Goal: Information Seeking & Learning: Learn about a topic

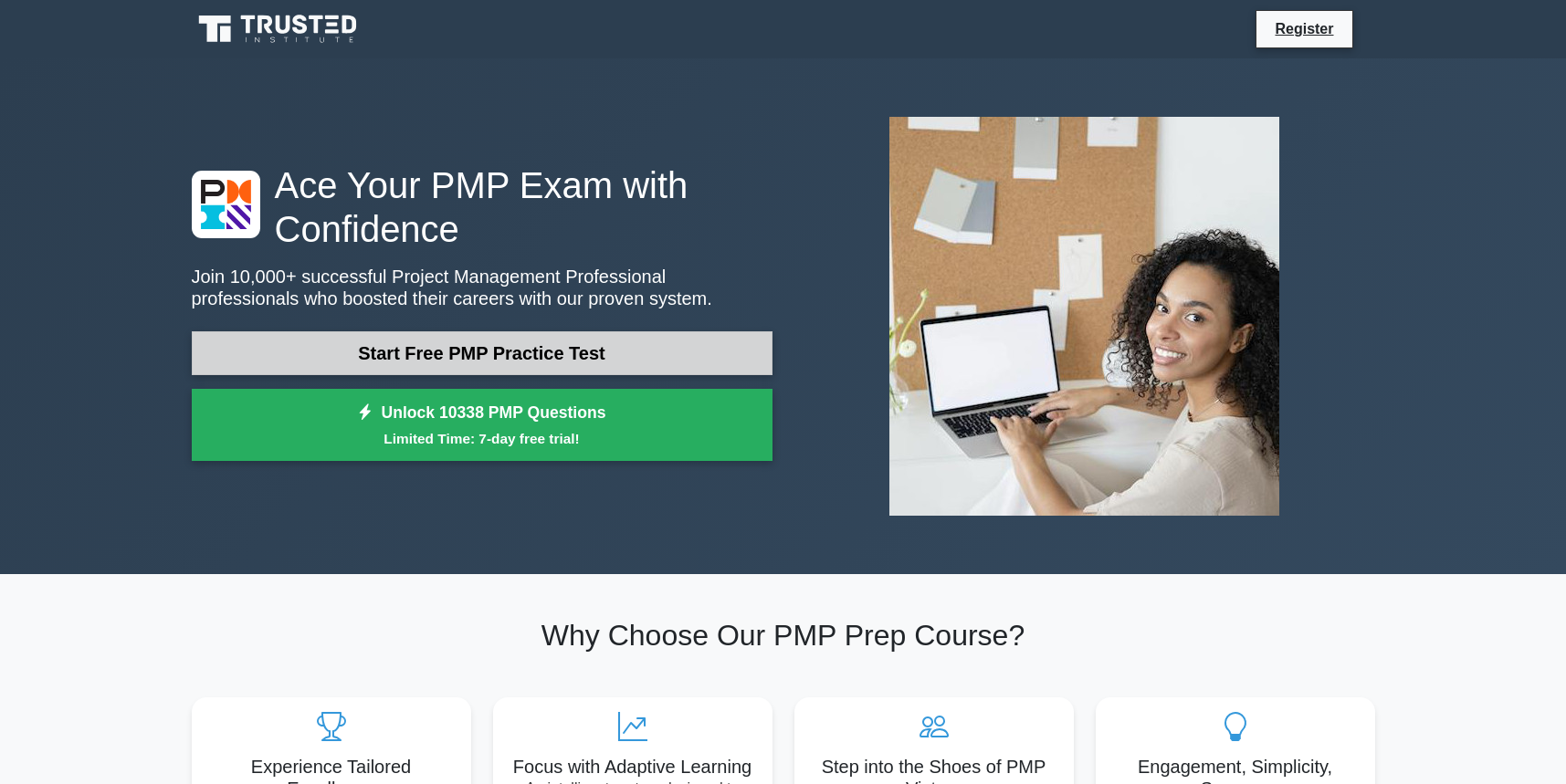
click at [475, 354] on link "Start Free PMP Practice Test" at bounding box center [482, 353] width 581 height 44
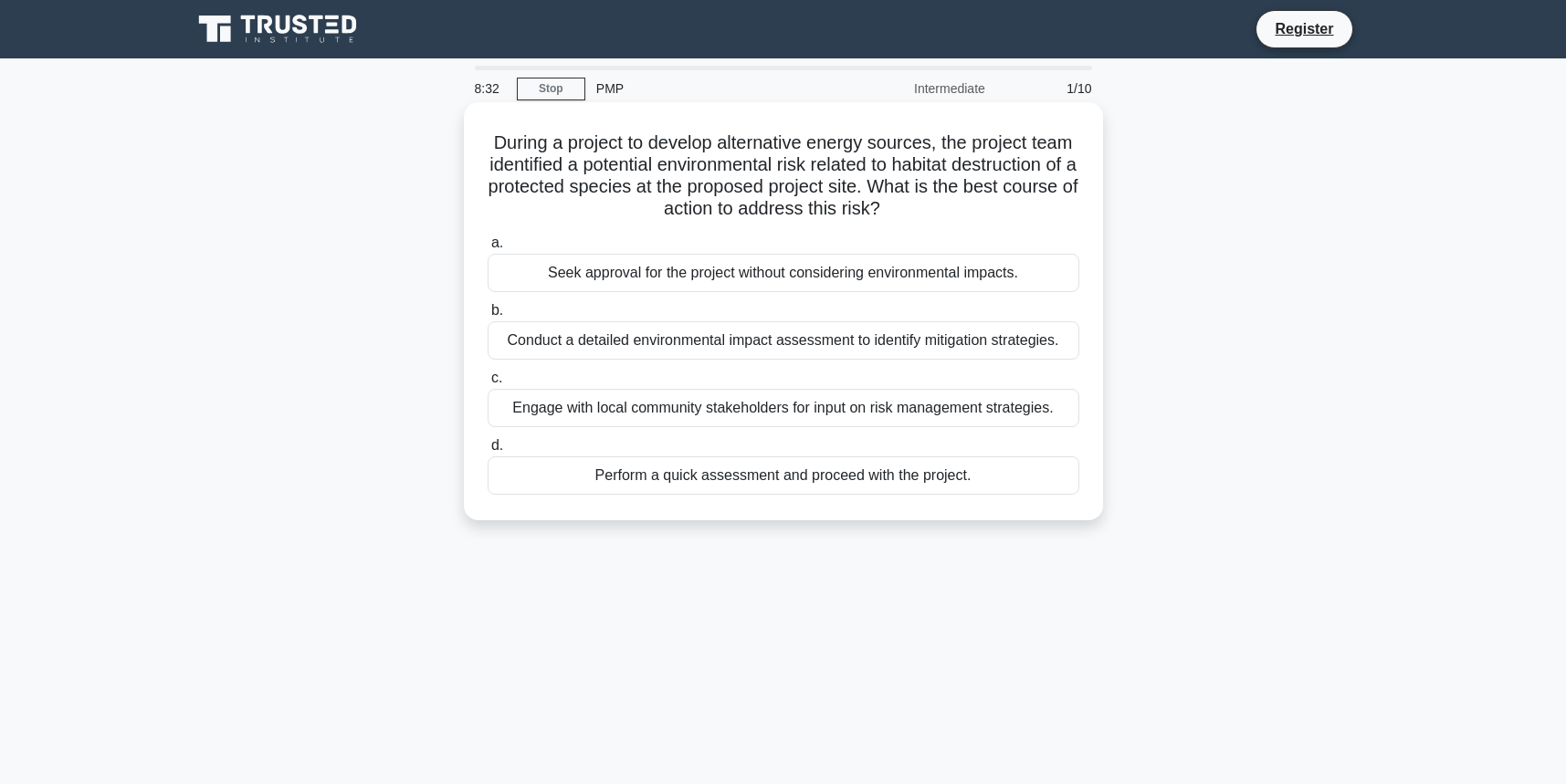
click at [881, 341] on div "Conduct a detailed environmental impact assessment to identify mitigation strat…" at bounding box center [783, 340] width 592 height 38
click at [488, 317] on input "b. Conduct a detailed environmental impact assessment to identify mitigation st…" at bounding box center [488, 311] width 0 height 12
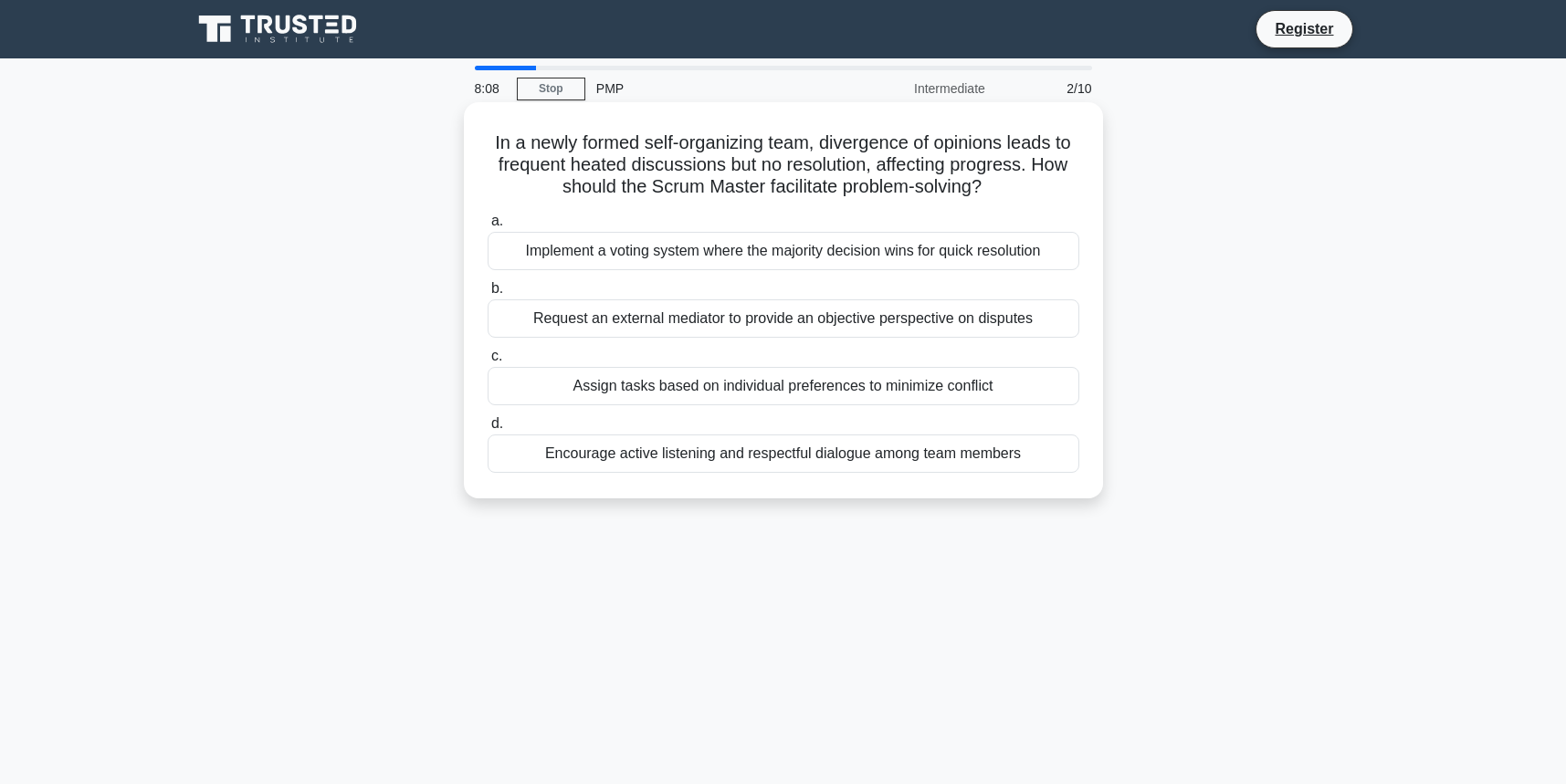
click at [822, 457] on div "Encourage active listening and respectful dialogue among team members" at bounding box center [783, 453] width 592 height 38
click at [488, 430] on input "d. Encourage active listening and respectful dialogue among team members" at bounding box center [488, 424] width 0 height 12
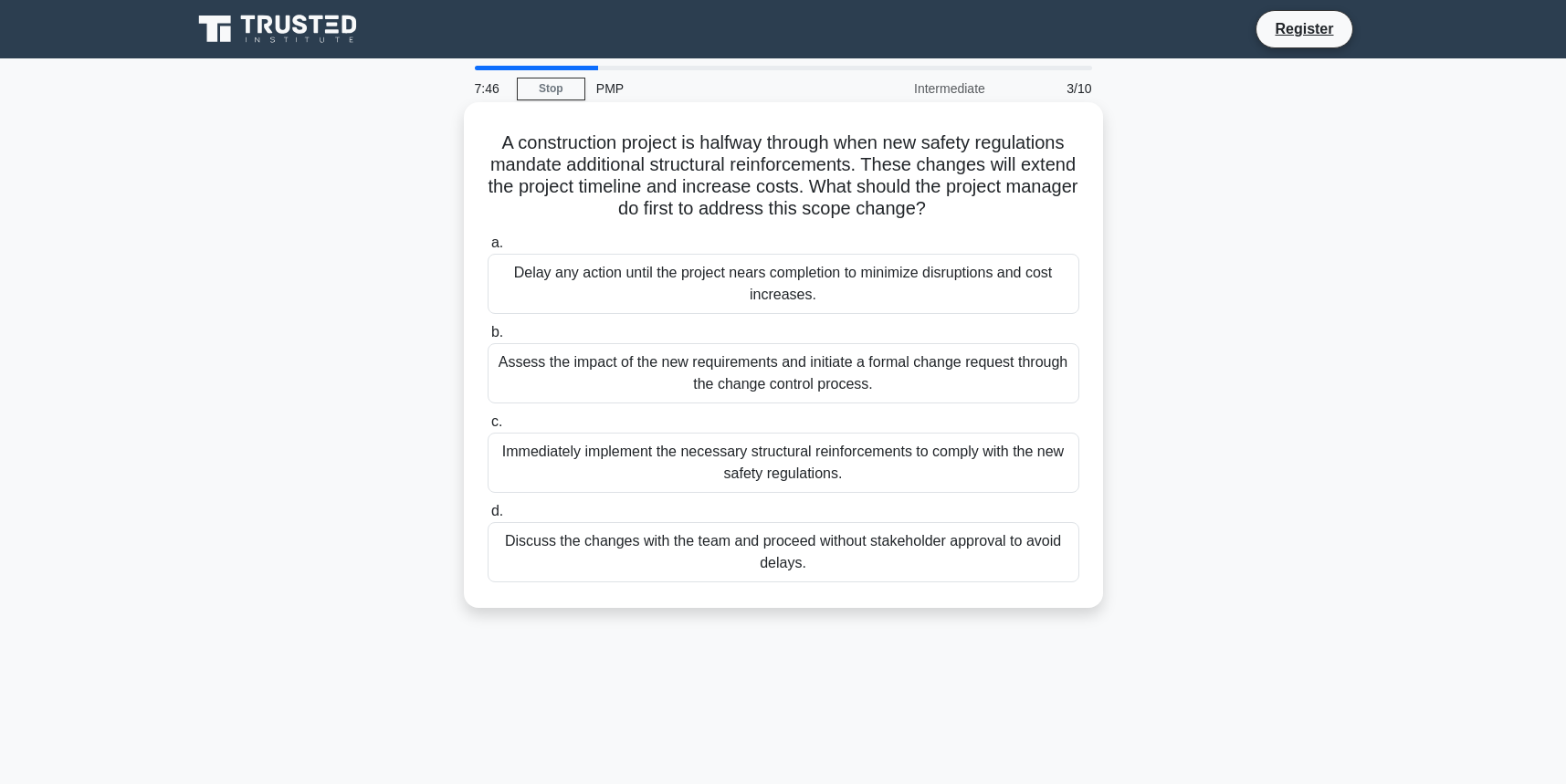
click at [733, 386] on div "Assess the impact of the new requirements and initiate a formal change request …" at bounding box center [783, 373] width 592 height 60
click at [488, 339] on input "b. Assess the impact of the new requirements and initiate a formal change reque…" at bounding box center [488, 332] width 0 height 12
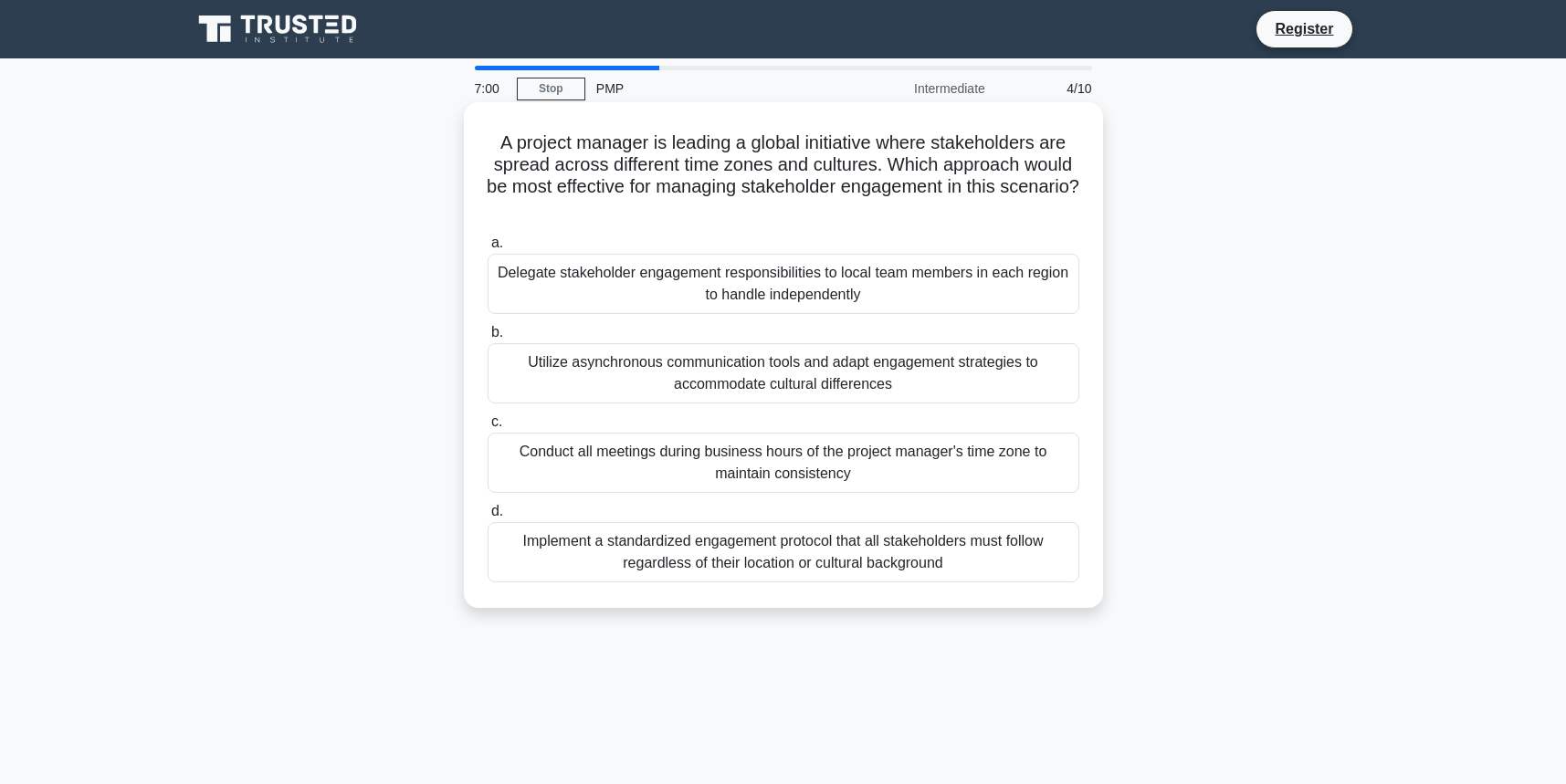
click at [860, 287] on div "Delegate stakeholder engagement responsibilities to local team members in each …" at bounding box center [783, 284] width 592 height 60
click at [488, 249] on input "a. Delegate stakeholder engagement responsibilities to local team members in ea…" at bounding box center [488, 243] width 0 height 12
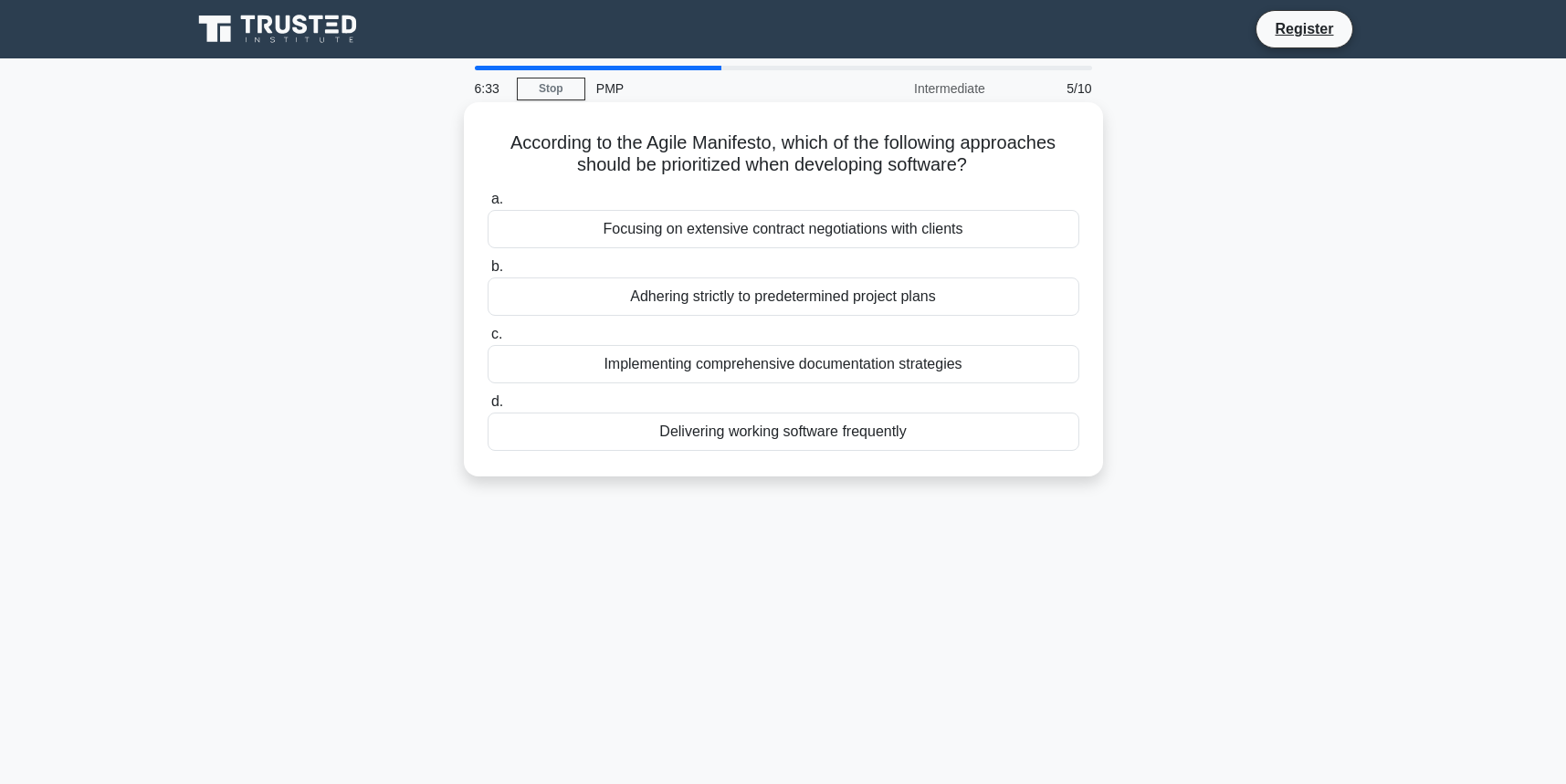
click at [845, 362] on div "Implementing comprehensive documentation strategies" at bounding box center [783, 363] width 592 height 38
click at [488, 340] on input "c. Implementing comprehensive documentation strategies" at bounding box center [488, 334] width 0 height 12
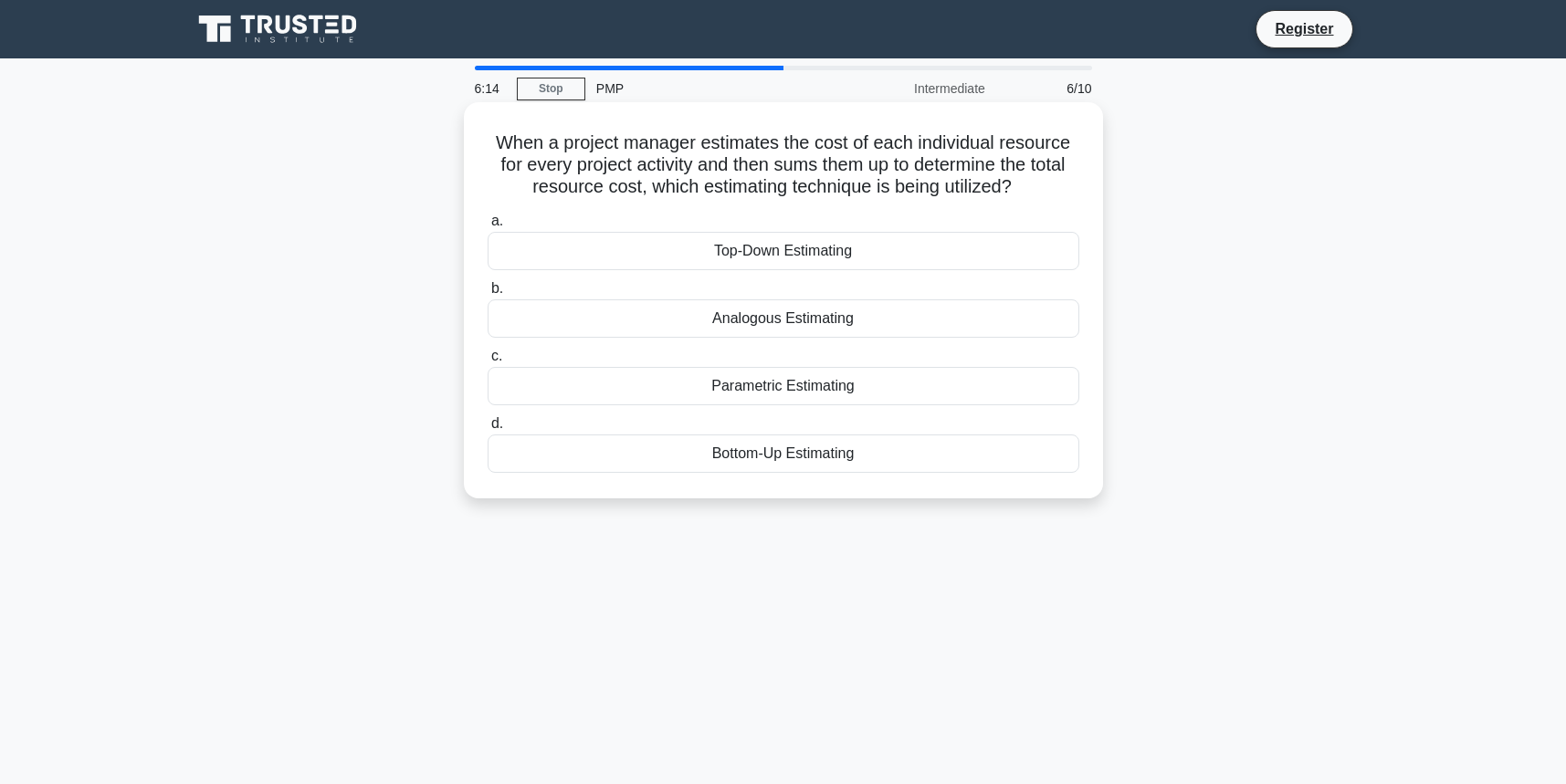
click at [794, 318] on div "Analogous Estimating" at bounding box center [783, 318] width 592 height 38
click at [488, 294] on input "b. Analogous Estimating" at bounding box center [488, 289] width 0 height 12
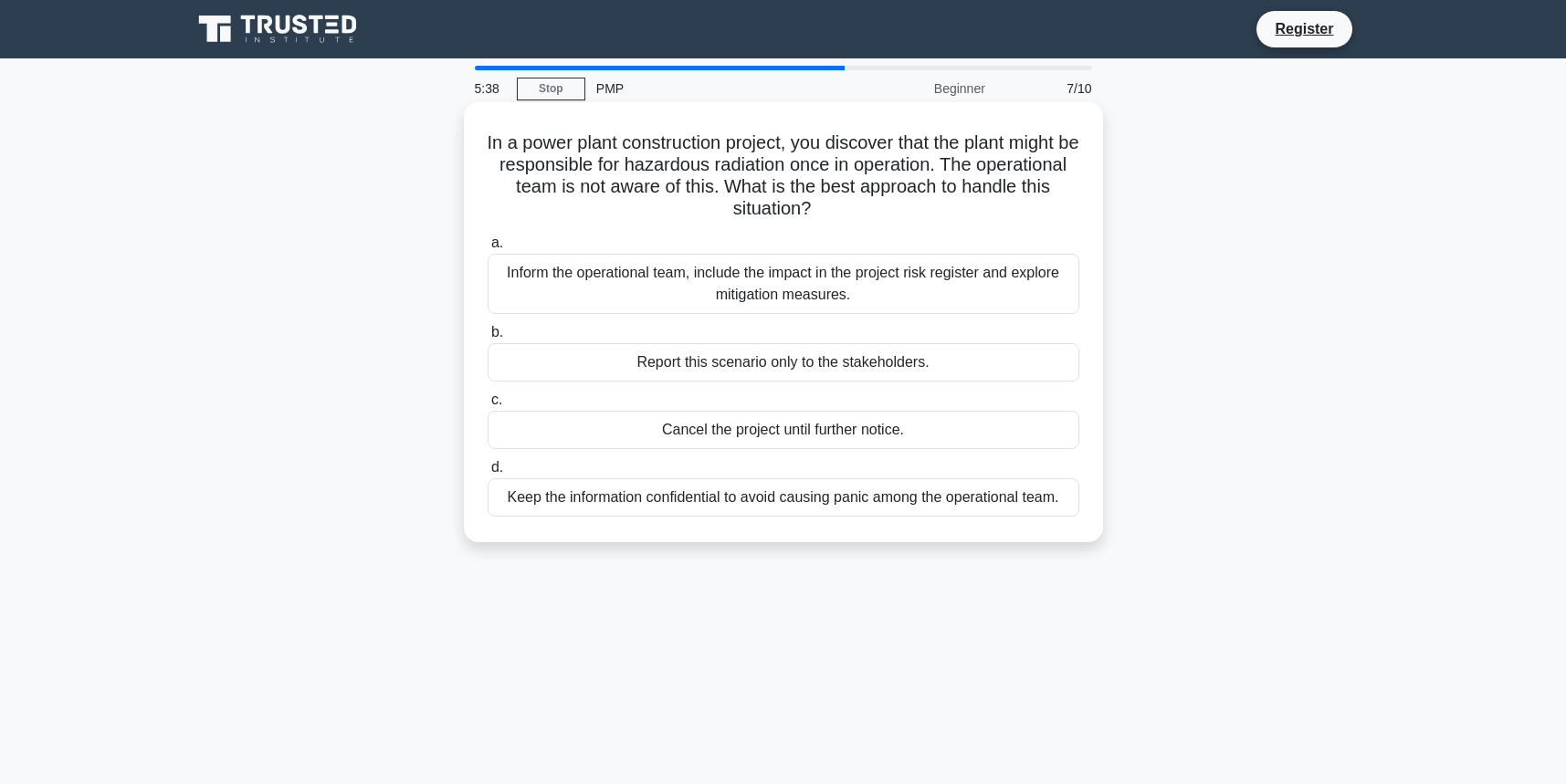
click at [777, 298] on div "Inform the operational team, include the impact in the project risk register an…" at bounding box center [783, 284] width 592 height 60
click at [488, 249] on input "a. Inform the operational team, include the impact in the project risk register…" at bounding box center [488, 243] width 0 height 12
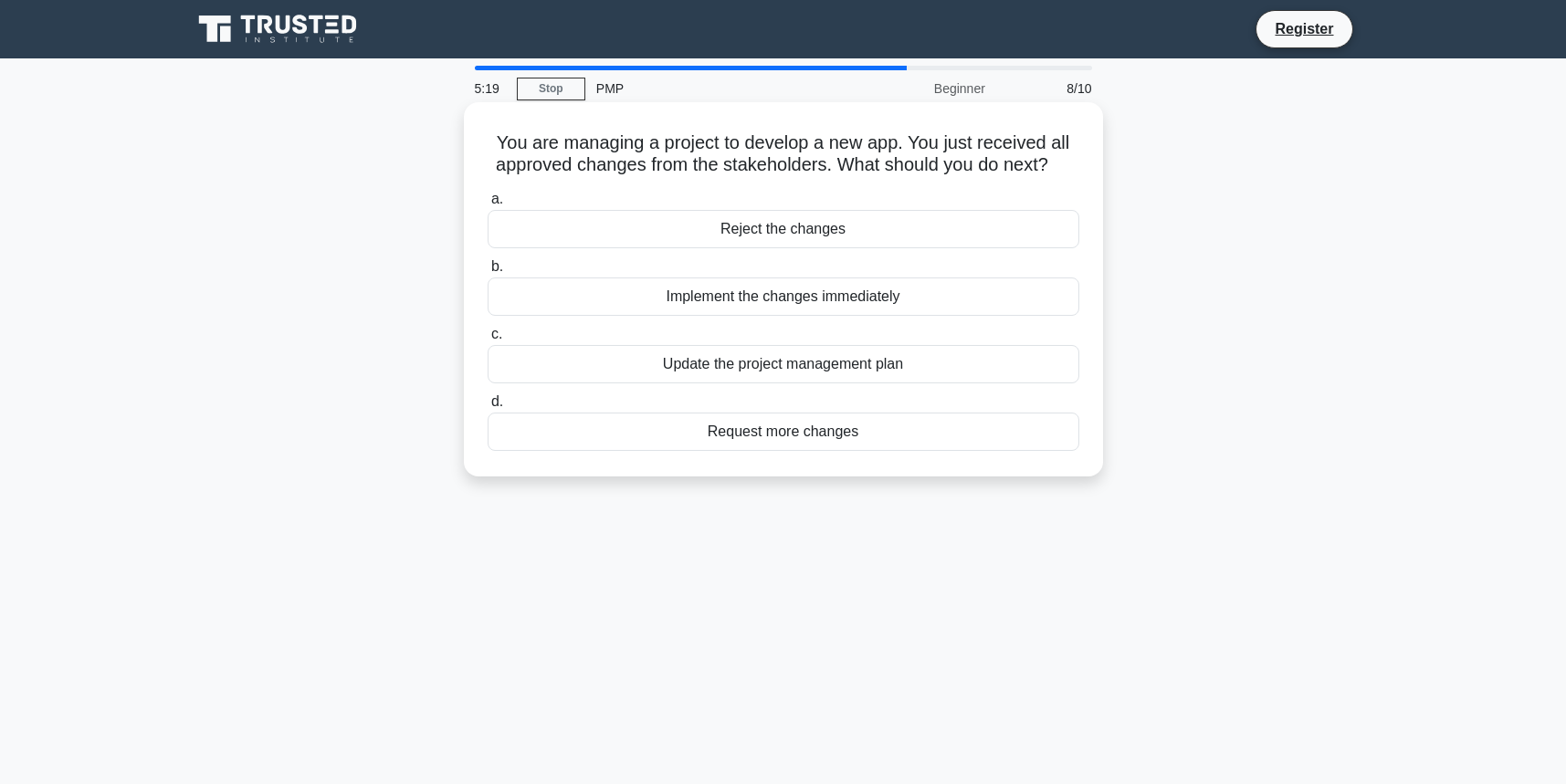
click at [802, 362] on div "Update the project management plan" at bounding box center [783, 363] width 592 height 38
click at [488, 340] on input "c. Update the project management plan" at bounding box center [488, 334] width 0 height 12
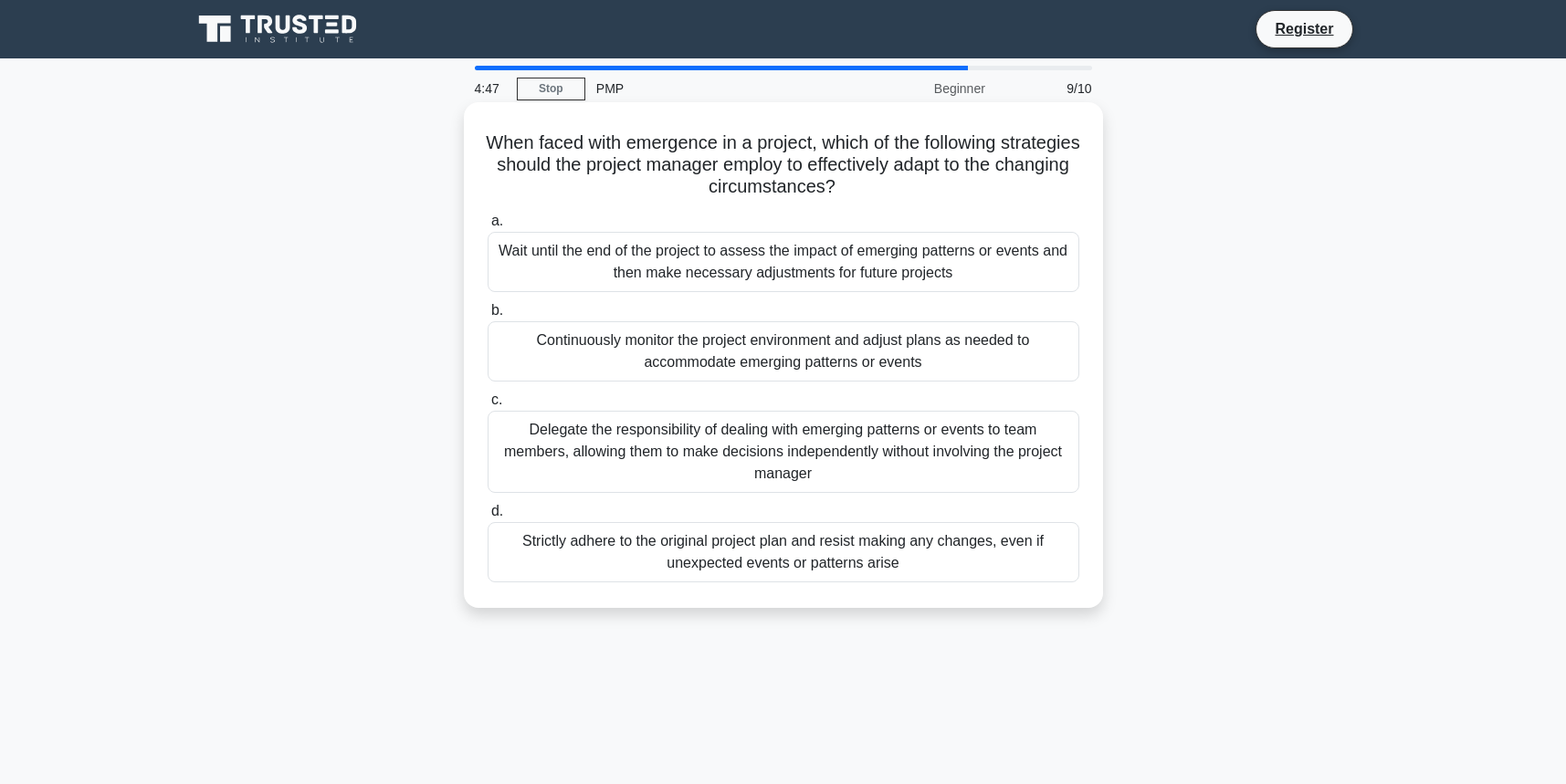
click at [789, 357] on div "Continuously monitor the project environment and adjust plans as needed to acco…" at bounding box center [783, 352] width 592 height 60
click at [488, 317] on input "b. Continuously monitor the project environment and adjust plans as needed to a…" at bounding box center [488, 311] width 0 height 12
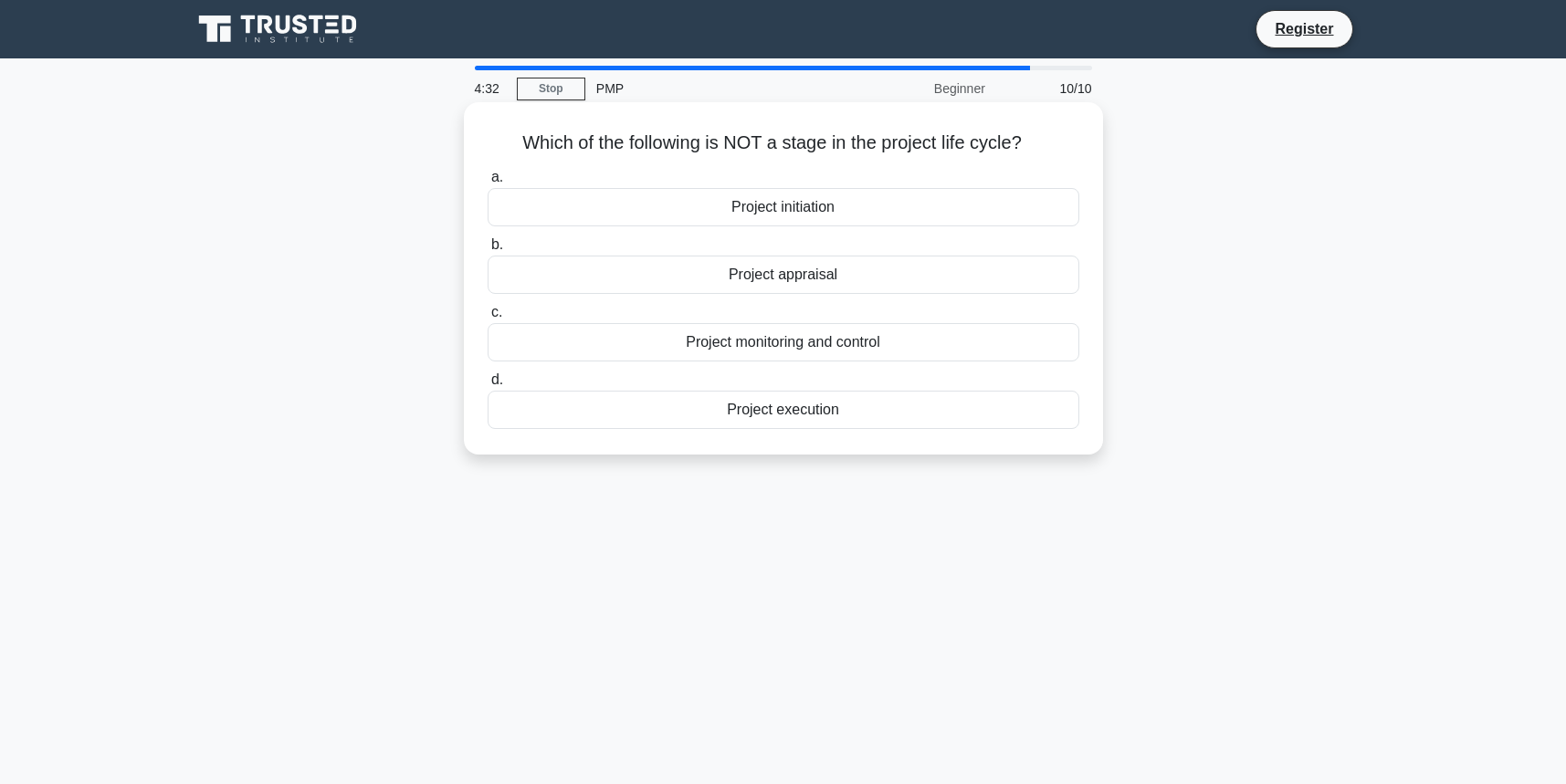
drag, startPoint x: 870, startPoint y: 204, endPoint x: 880, endPoint y: 201, distance: 10.4
click at [875, 207] on div "Project initiation" at bounding box center [783, 207] width 592 height 38
click at [488, 184] on input "a. Project initiation" at bounding box center [488, 178] width 0 height 12
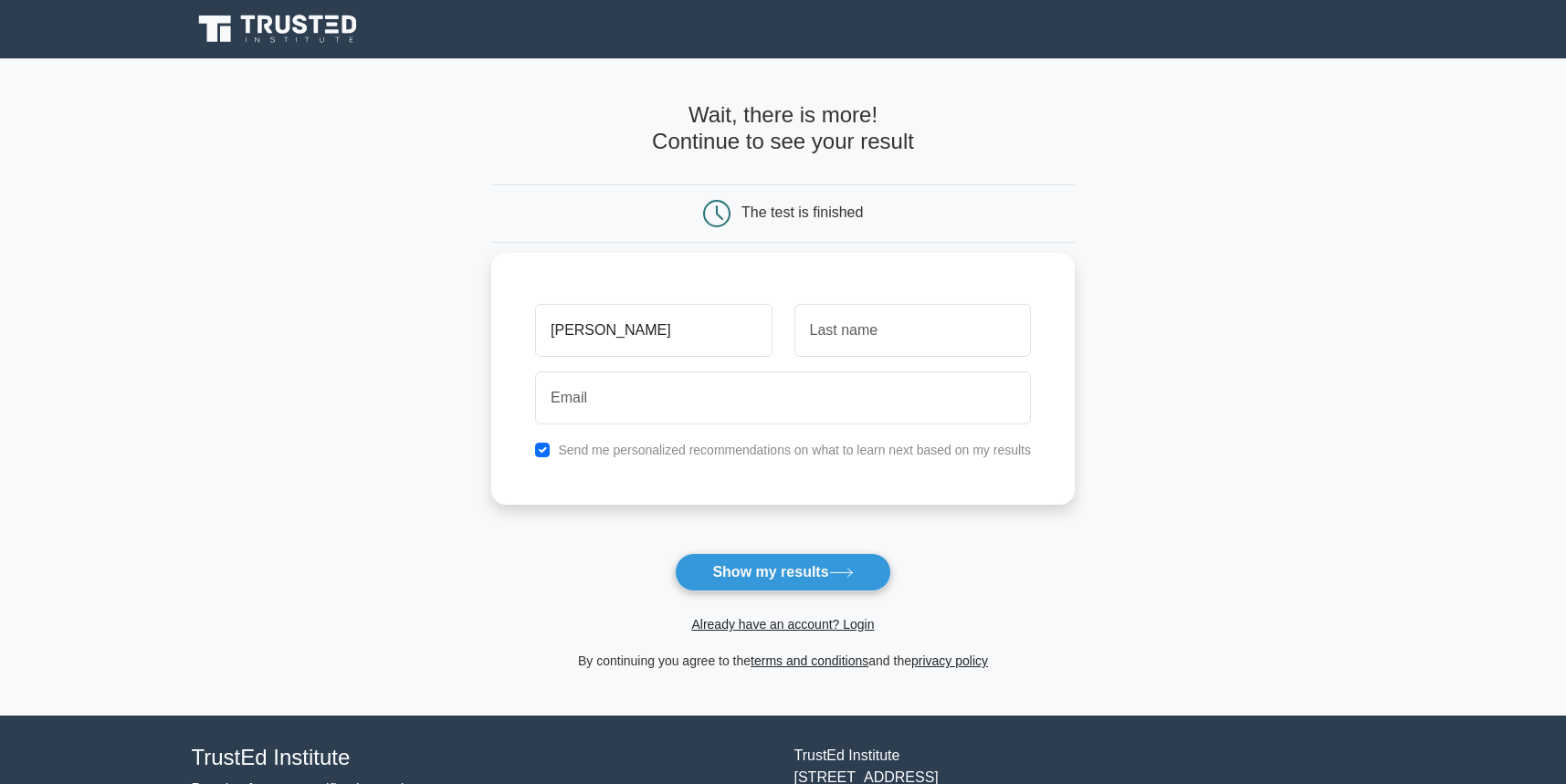
type input "angela"
type input "Wilson"
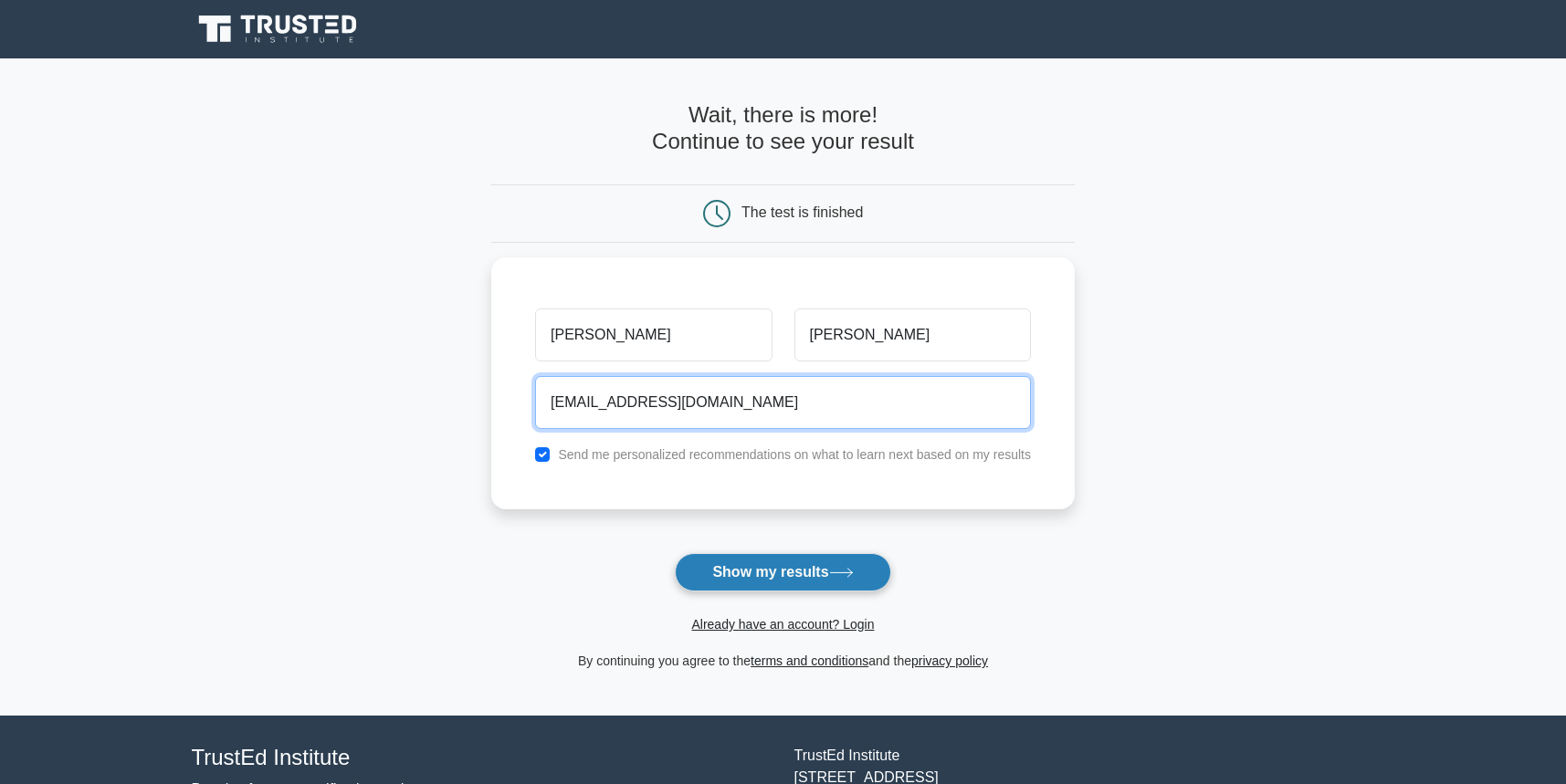
type input "my00gsxr@yahoo.com"
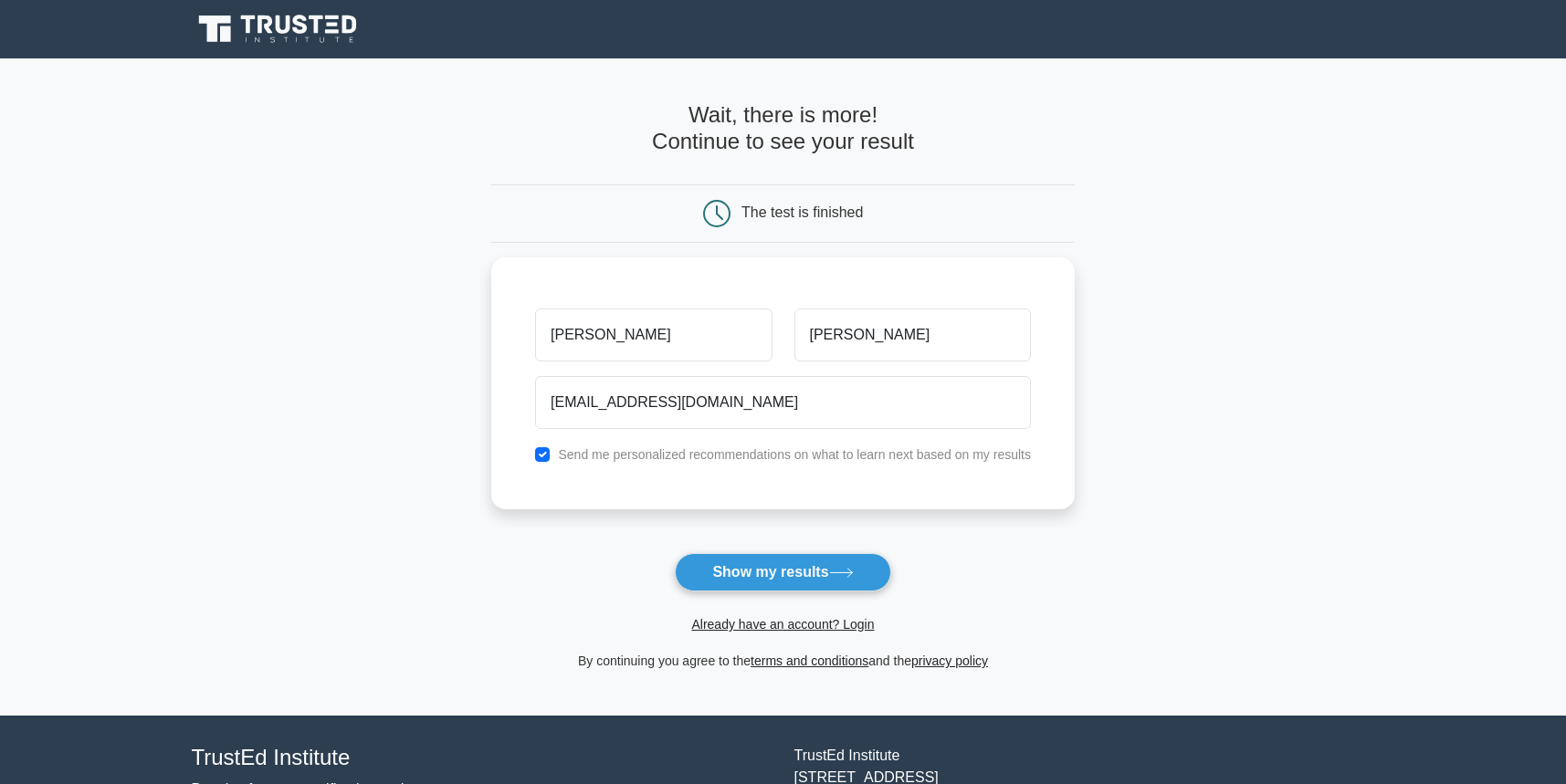
click at [759, 565] on button "Show my results" at bounding box center [783, 571] width 216 height 38
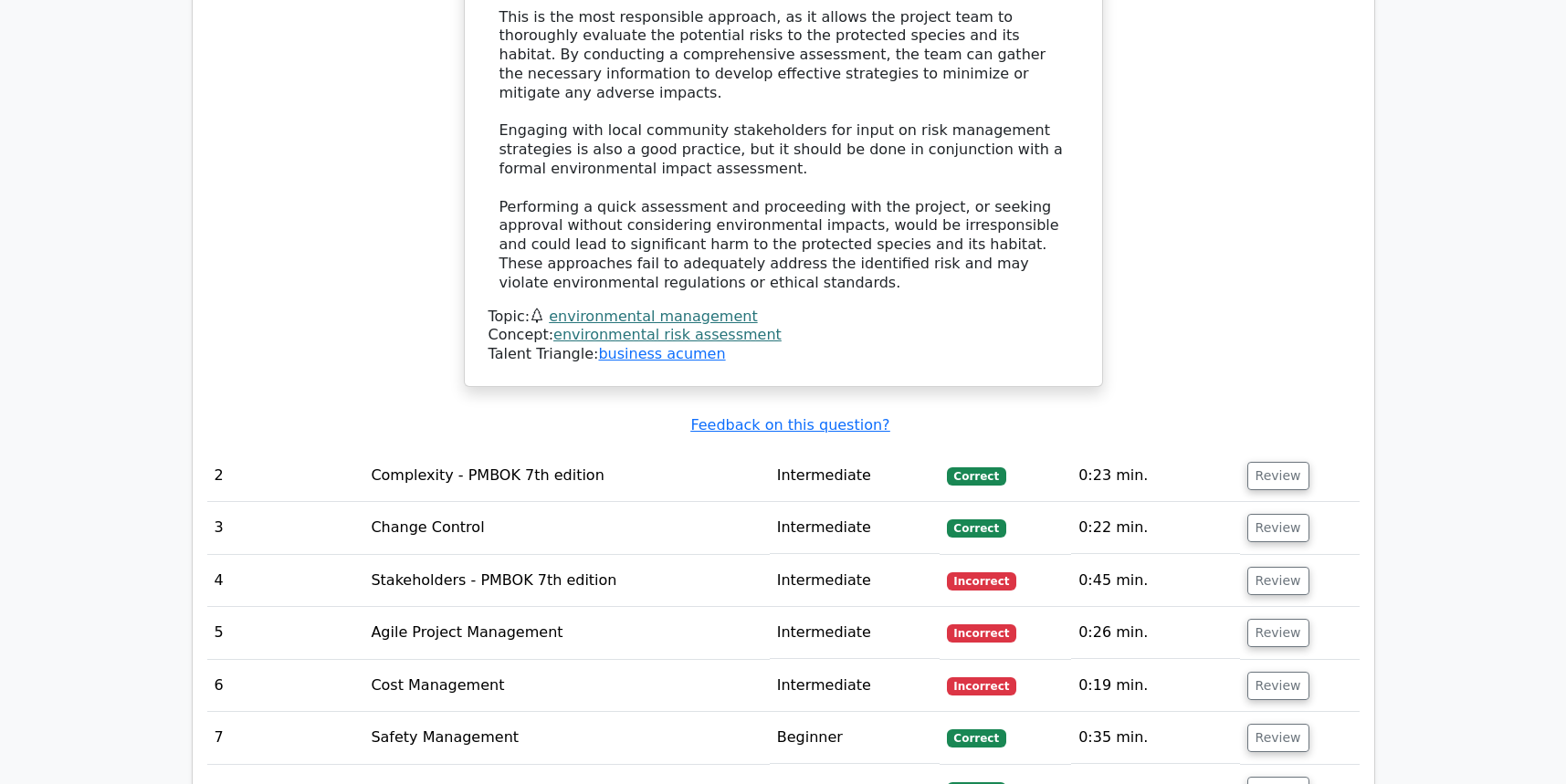
scroll to position [2373, 0]
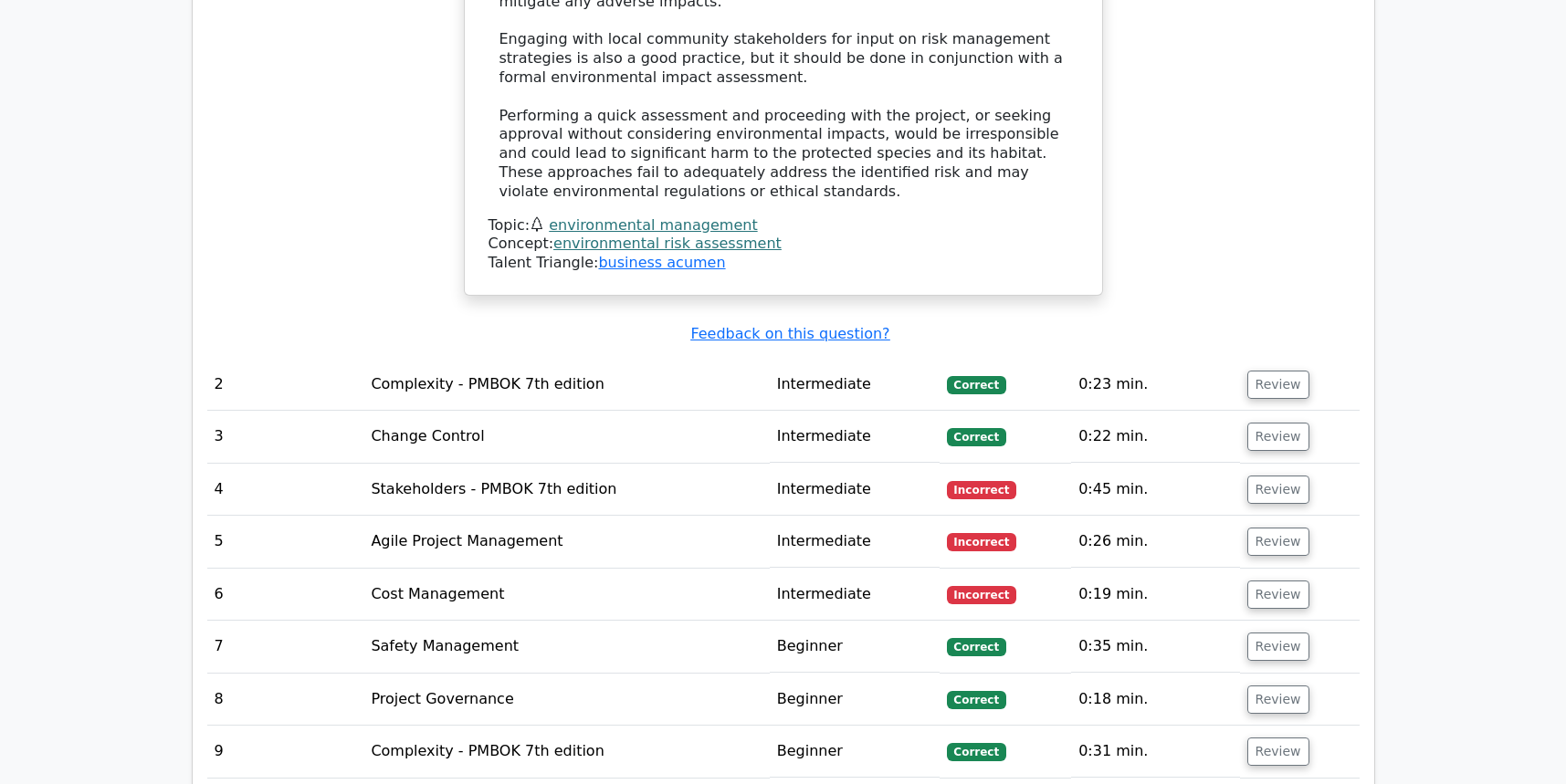
click at [831, 463] on td "Intermediate" at bounding box center [854, 490] width 170 height 52
click at [1278, 475] on button "Review" at bounding box center [1278, 489] width 62 height 28
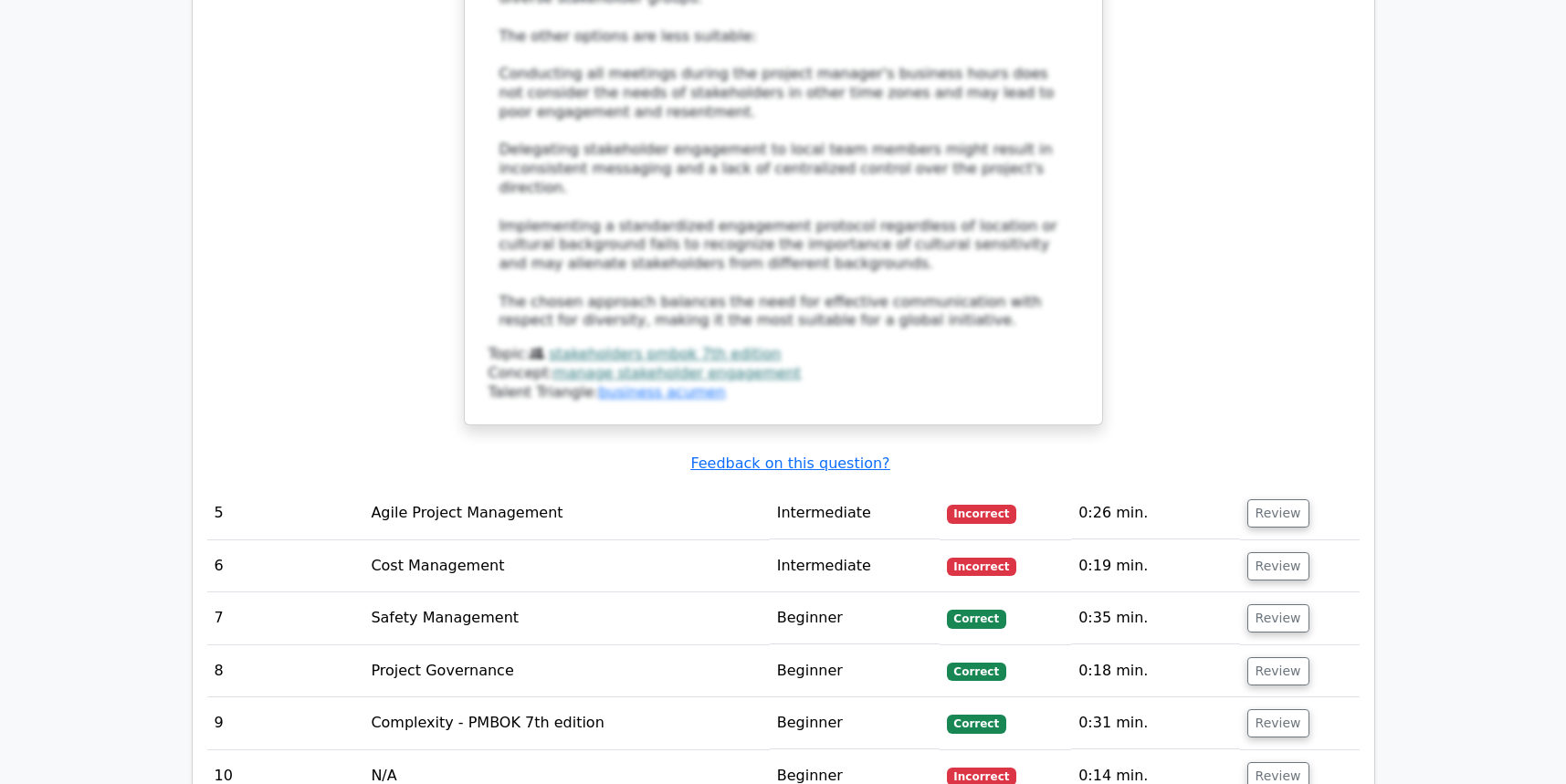
scroll to position [3651, 0]
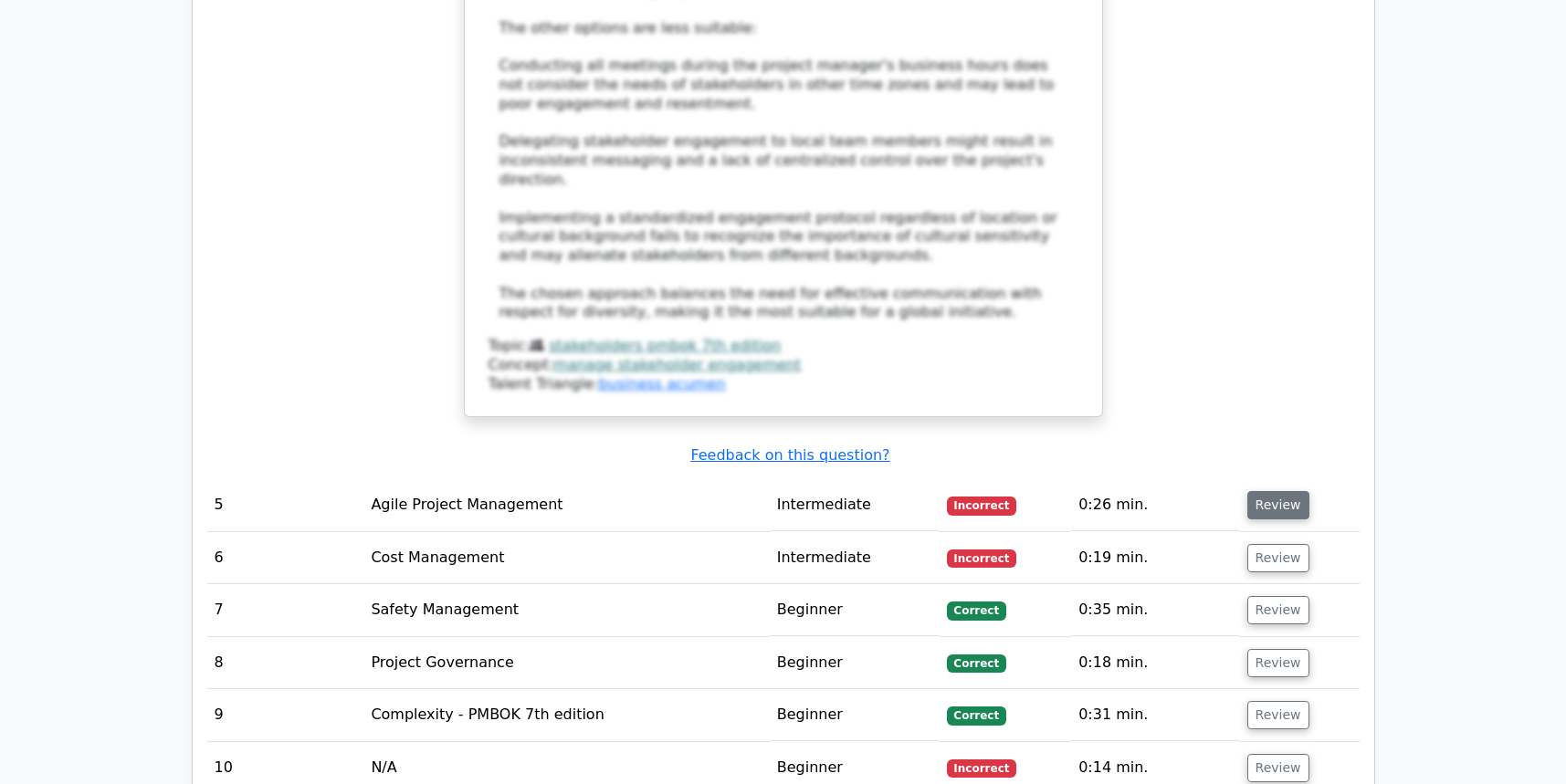
click at [1252, 491] on button "Review" at bounding box center [1278, 504] width 62 height 28
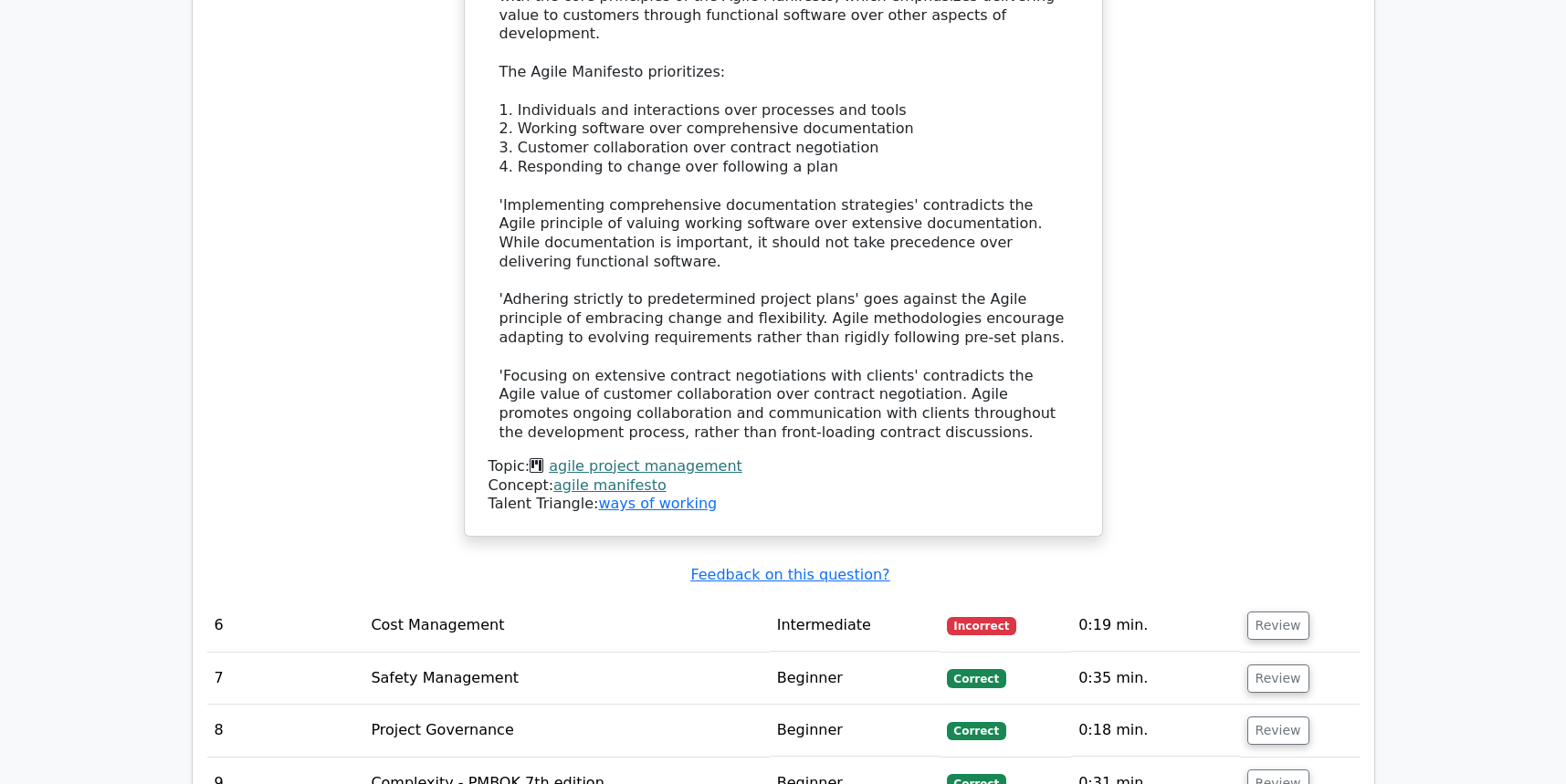
scroll to position [4655, 0]
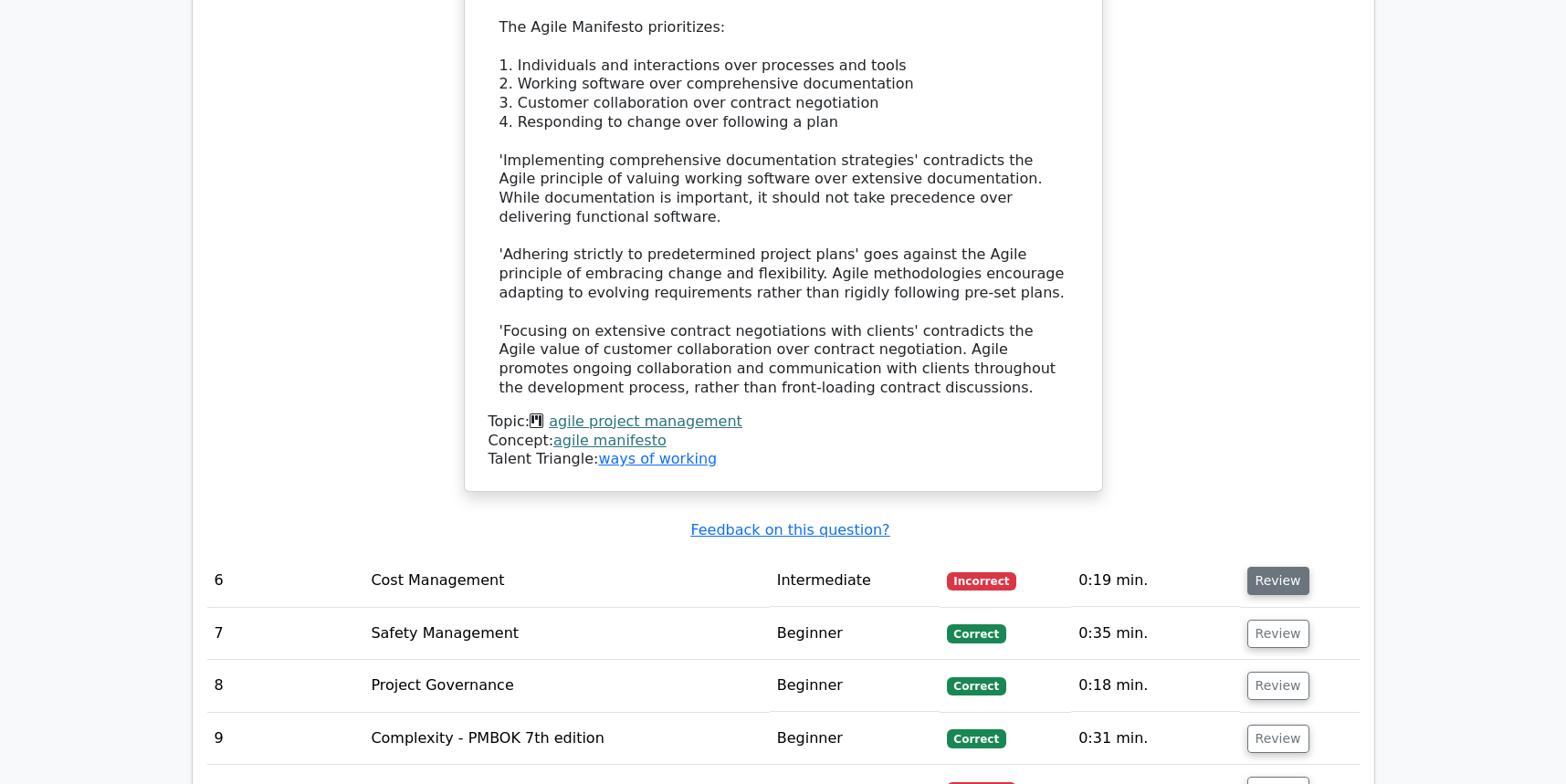
click at [1274, 566] on button "Review" at bounding box center [1278, 580] width 62 height 28
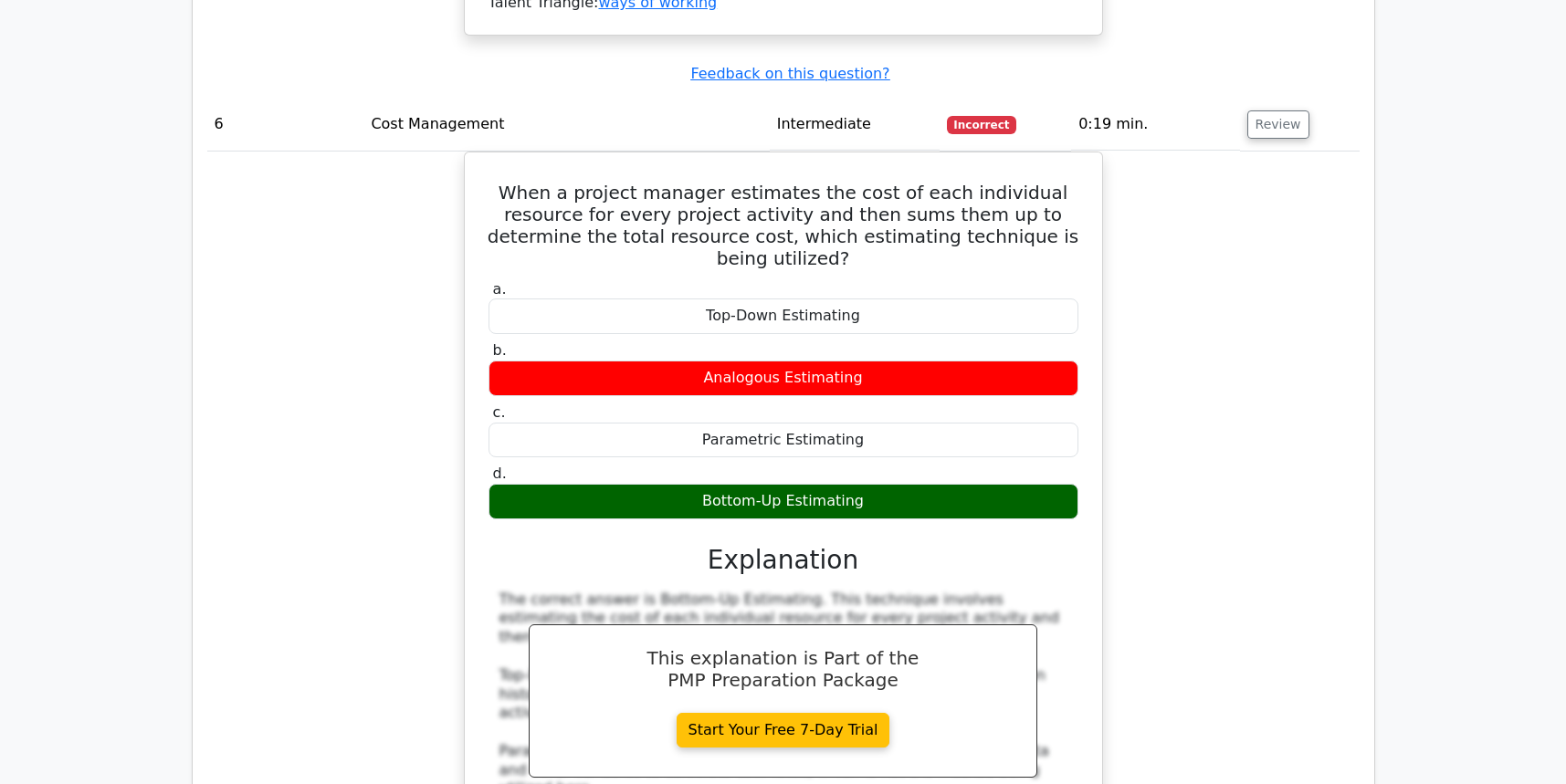
scroll to position [5476, 0]
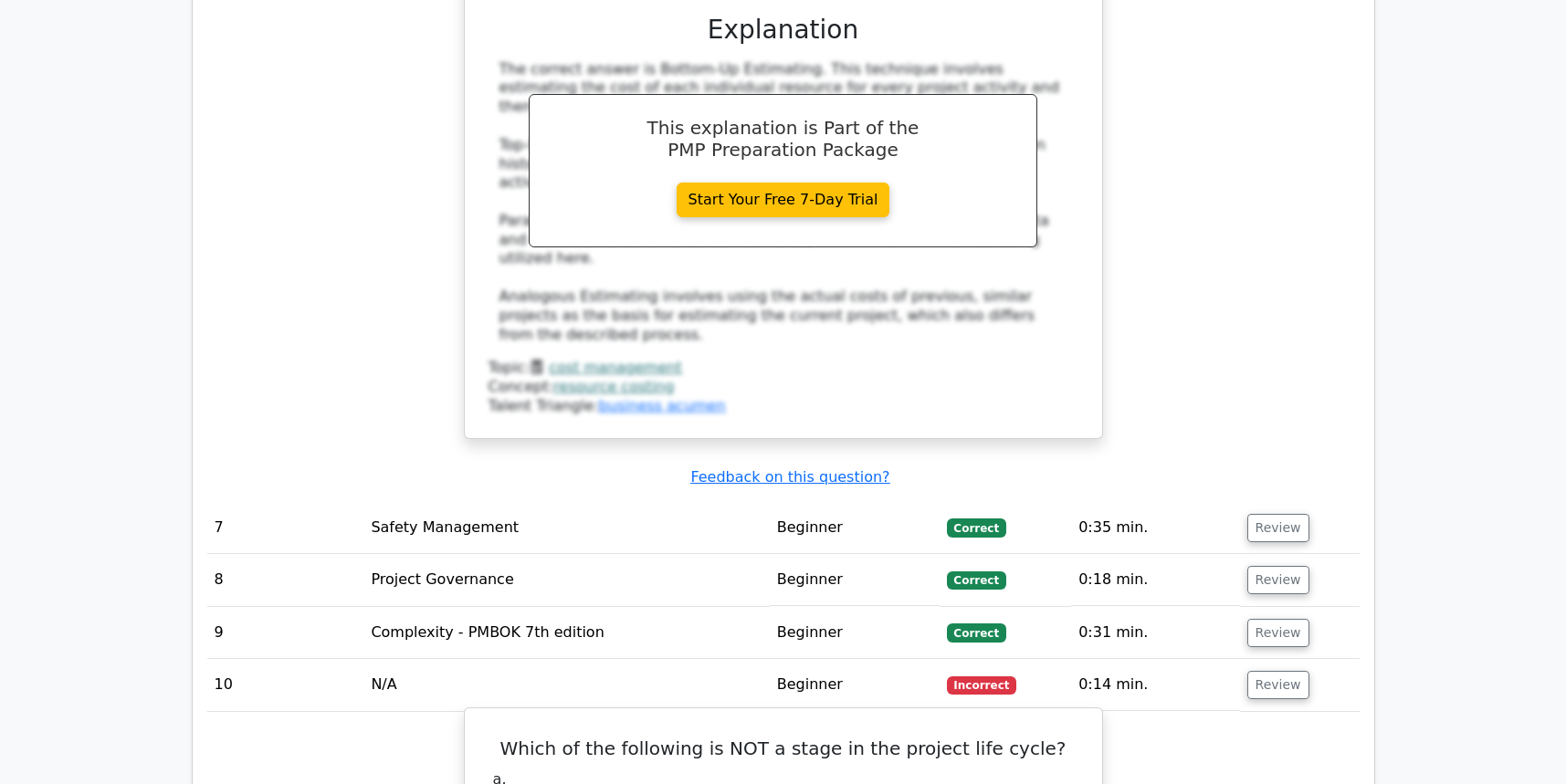
scroll to position [5659, 0]
